Goal: Transaction & Acquisition: Purchase product/service

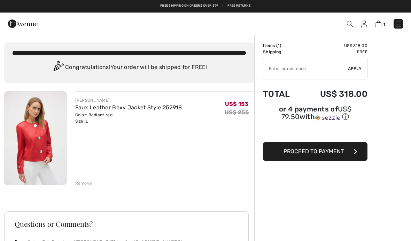
click at [342, 157] on button "Proceed to Payment" at bounding box center [315, 151] width 105 height 19
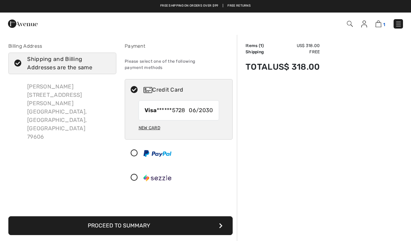
click at [381, 25] on img at bounding box center [379, 24] width 6 height 7
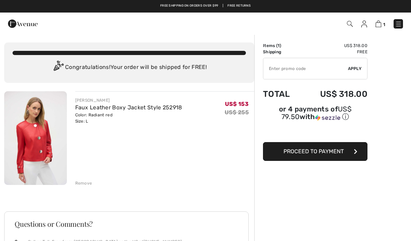
click at [85, 181] on div "Remove" at bounding box center [83, 183] width 17 height 6
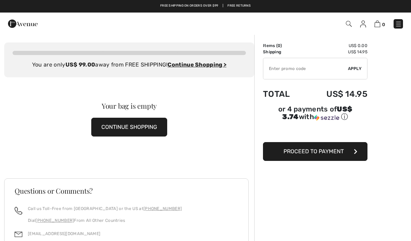
click at [401, 25] on img at bounding box center [398, 24] width 7 height 7
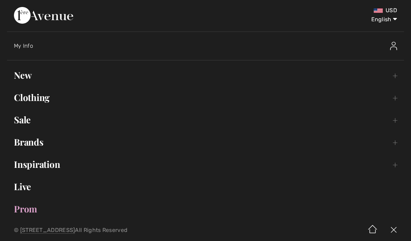
click at [393, 19] on select "English Français" at bounding box center [379, 18] width 36 height 21
click at [19, 49] on div "My Info" at bounding box center [160, 46] width 293 height 7
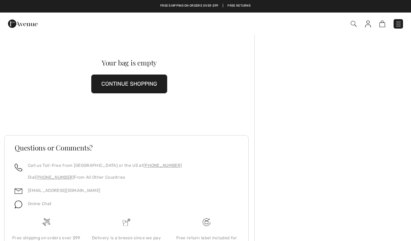
click at [387, 21] on span at bounding box center [290, 23] width 226 height 9
click at [384, 26] on img at bounding box center [382, 24] width 6 height 7
click at [149, 85] on button "CONTINUE SHOPPING" at bounding box center [129, 84] width 76 height 19
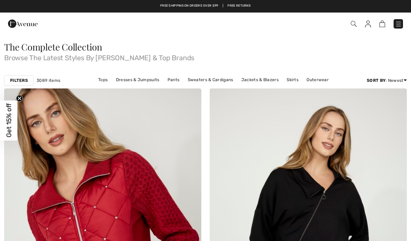
click at [380, 25] on img at bounding box center [382, 24] width 6 height 7
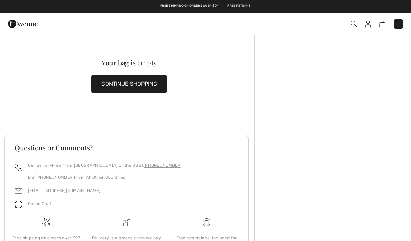
click at [356, 23] on img at bounding box center [354, 24] width 6 height 6
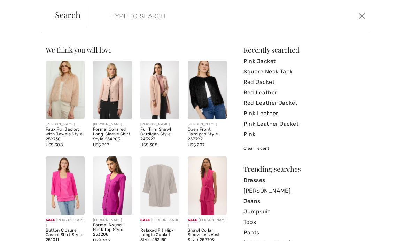
click at [241, 18] on input "search" at bounding box center [200, 16] width 188 height 21
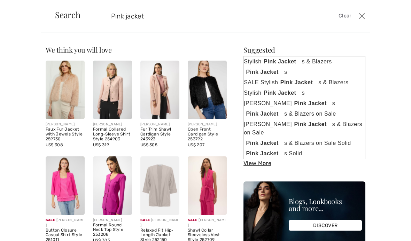
type input "Pink jacket"
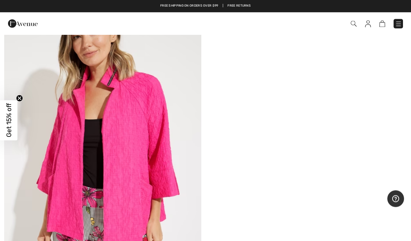
scroll to position [3469, 0]
